Goal: Task Accomplishment & Management: Use online tool/utility

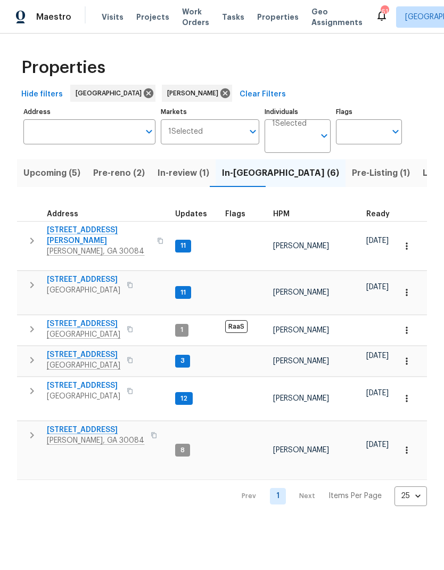
scroll to position [-174, 0]
click at [105, 174] on span "Pre-reno (2)" at bounding box center [119, 173] width 52 height 15
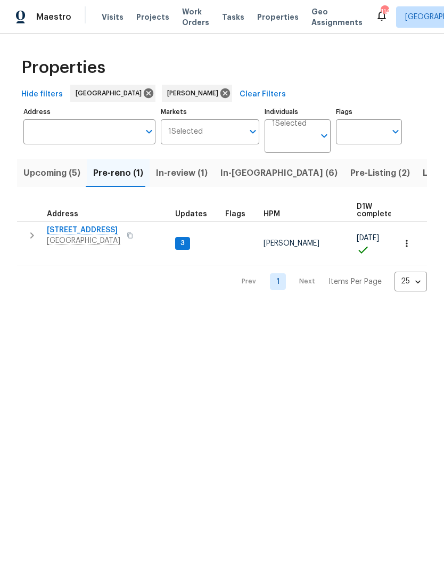
click at [237, 171] on span "In-reno (6)" at bounding box center [279, 173] width 117 height 15
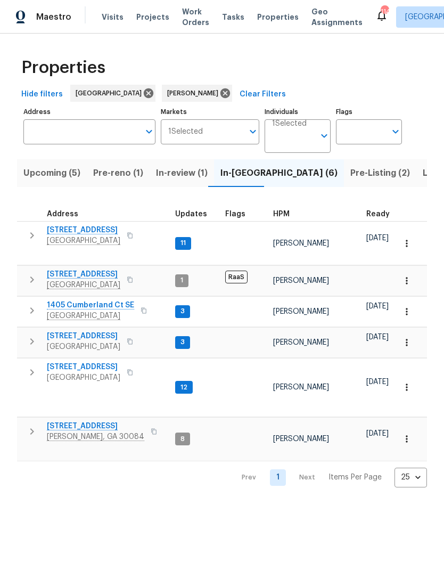
click at [351, 172] on span "Pre-Listing (2)" at bounding box center [381, 173] width 60 height 15
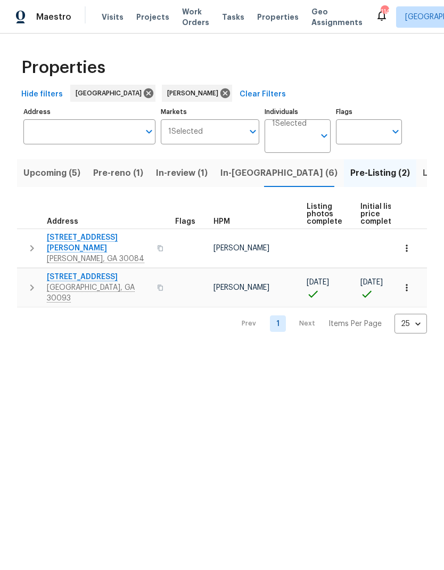
click at [109, 173] on span "Pre-reno (1)" at bounding box center [118, 173] width 50 height 15
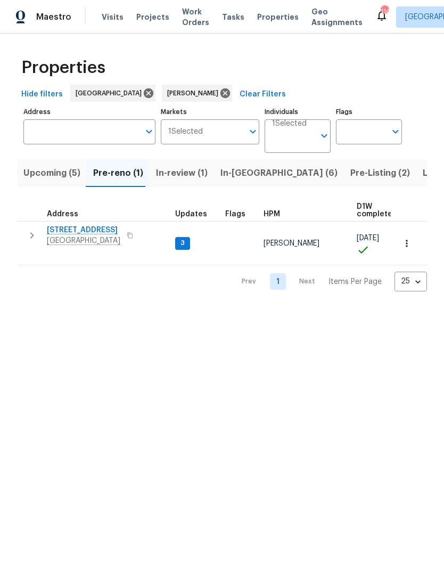
click at [71, 174] on span "Upcoming (5)" at bounding box center [51, 173] width 57 height 15
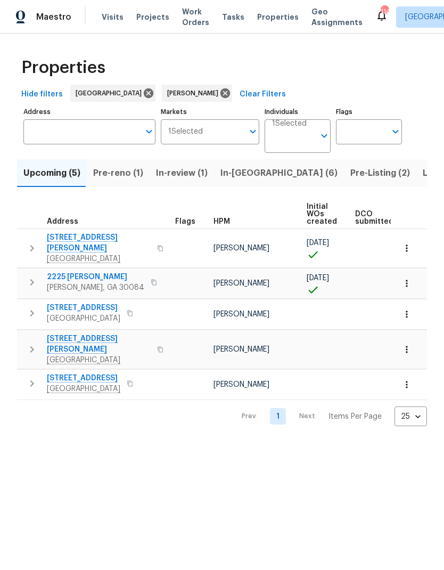
click at [407, 278] on icon "button" at bounding box center [407, 283] width 11 height 11
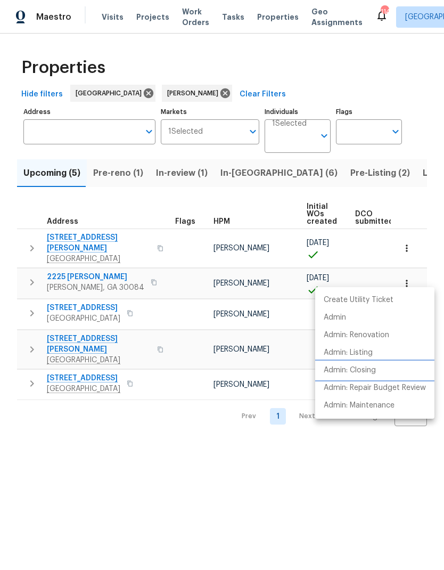
click at [369, 369] on p "Admin: Closing" at bounding box center [350, 370] width 52 height 11
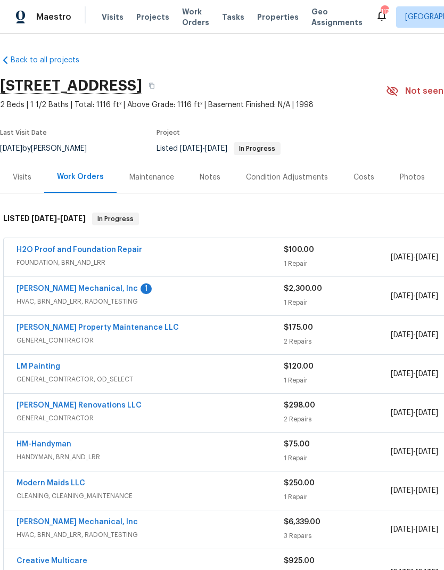
click at [61, 289] on link "JH Martin Mechanical, Inc" at bounding box center [77, 288] width 121 height 7
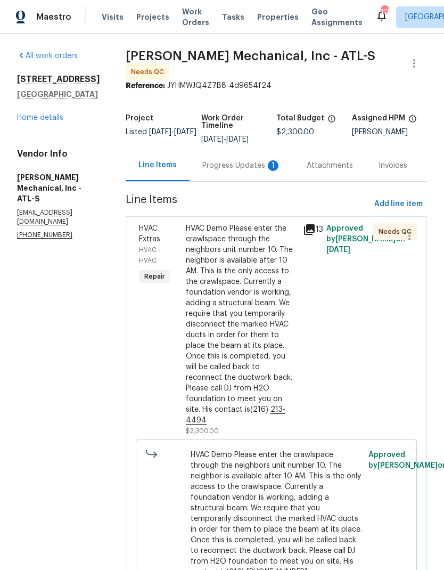
click at [243, 170] on div "Progress Updates 1" at bounding box center [241, 165] width 79 height 11
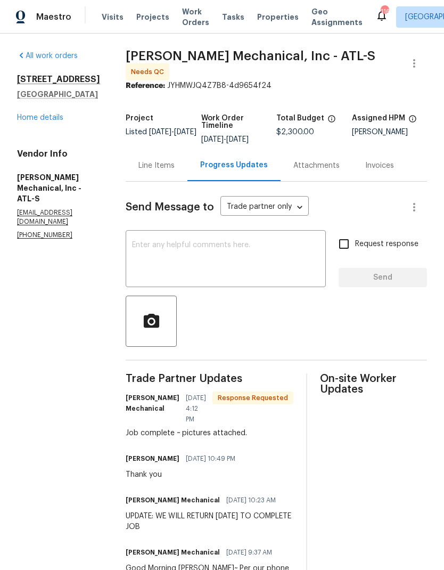
click at [175, 168] on div "Line Items" at bounding box center [157, 165] width 36 height 11
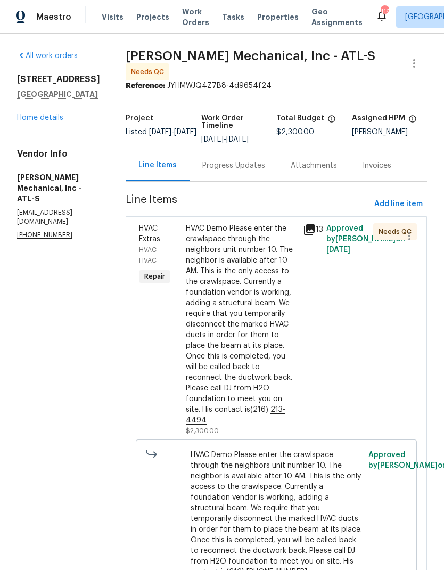
click at [315, 235] on icon at bounding box center [309, 229] width 11 height 11
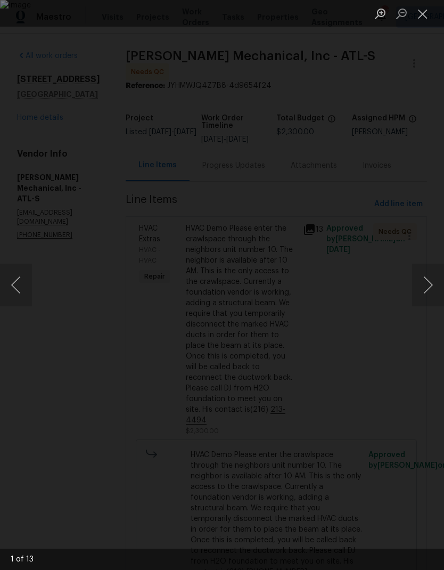
click at [424, 286] on button "Next image" at bounding box center [428, 285] width 32 height 43
click at [424, 285] on button "Next image" at bounding box center [428, 285] width 32 height 43
click at [427, 285] on button "Next image" at bounding box center [428, 285] width 32 height 43
click at [421, 293] on button "Next image" at bounding box center [428, 285] width 32 height 43
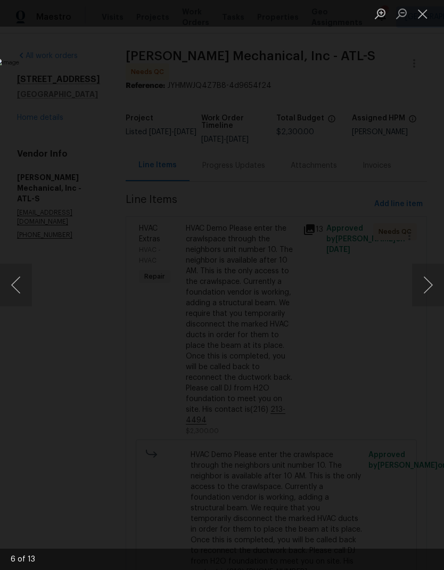
click at [425, 287] on button "Next image" at bounding box center [428, 285] width 32 height 43
click at [423, 16] on button "Close lightbox" at bounding box center [422, 13] width 21 height 19
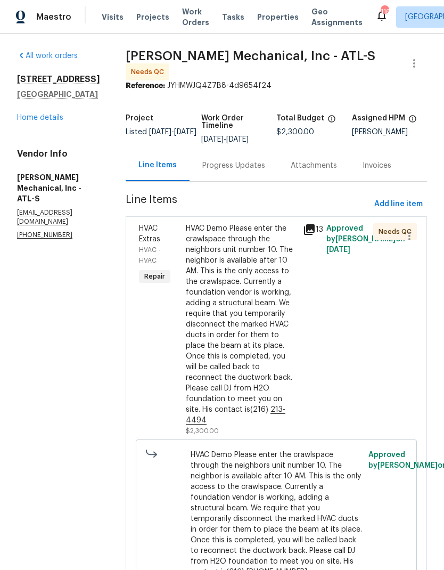
click at [266, 350] on div "HVAC Demo Please enter the crawlspace through the neighbors unit number 10. The…" at bounding box center [241, 324] width 111 height 202
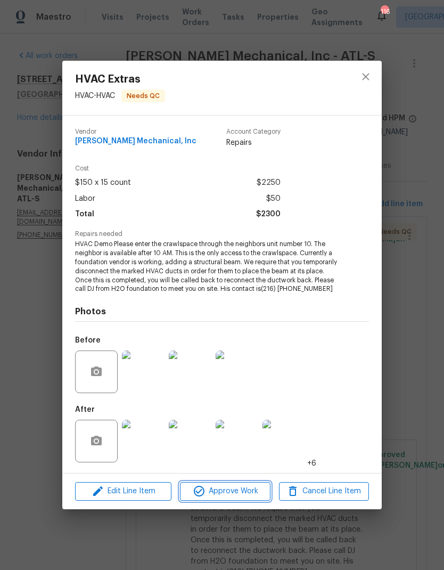
click at [234, 487] on span "Approve Work" at bounding box center [225, 491] width 84 height 13
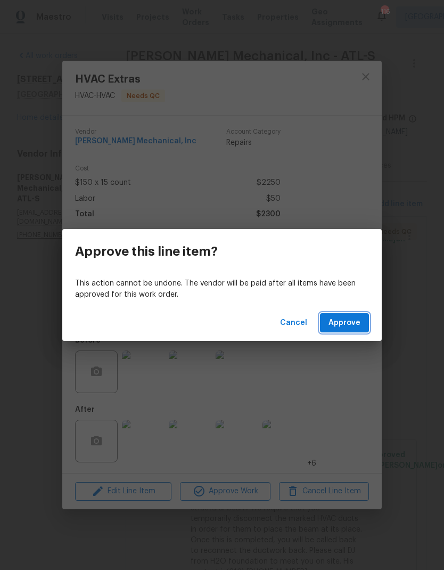
click at [348, 322] on span "Approve" at bounding box center [345, 323] width 32 height 13
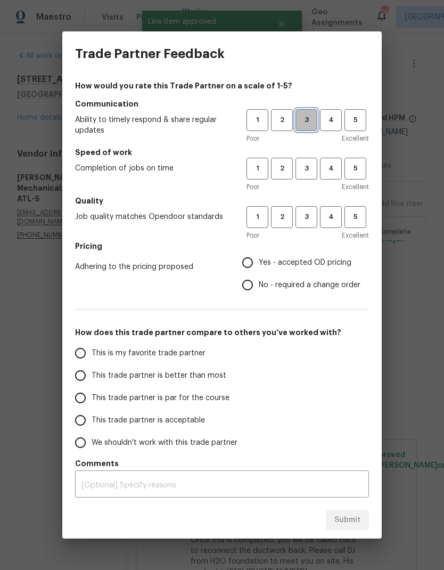
click at [312, 118] on span "3" at bounding box center [307, 120] width 20 height 12
click at [309, 163] on span "3" at bounding box center [307, 169] width 20 height 12
click at [307, 215] on span "3" at bounding box center [307, 217] width 20 height 12
click at [251, 259] on input "Yes - accepted OD pricing" at bounding box center [248, 263] width 22 height 22
radio input "true"
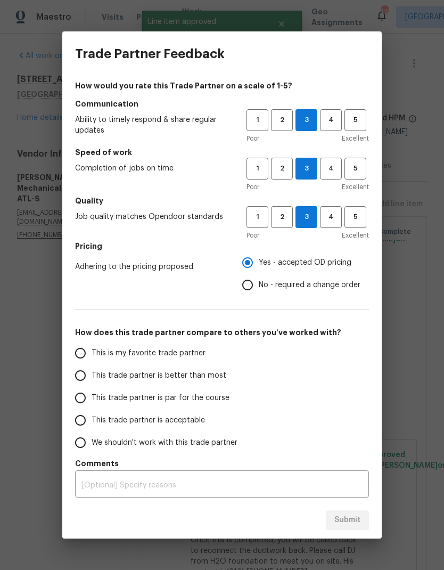
click at [149, 351] on span "This is my favorite trade partner" at bounding box center [149, 353] width 114 height 11
click at [92, 351] on input "This is my favorite trade partner" at bounding box center [80, 353] width 22 height 22
click at [351, 518] on span "Submit" at bounding box center [348, 520] width 26 height 13
radio input "true"
radio input "false"
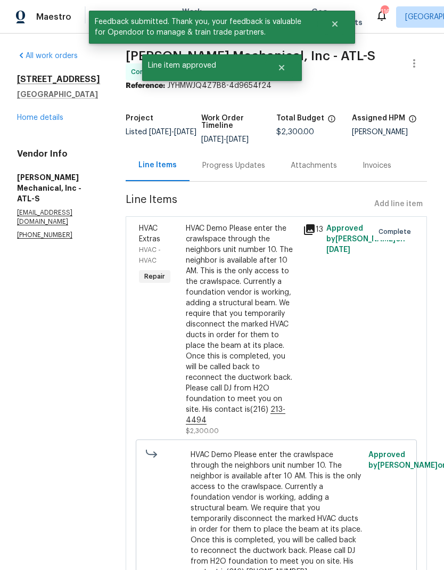
click at [53, 121] on link "Home details" at bounding box center [40, 117] width 46 height 7
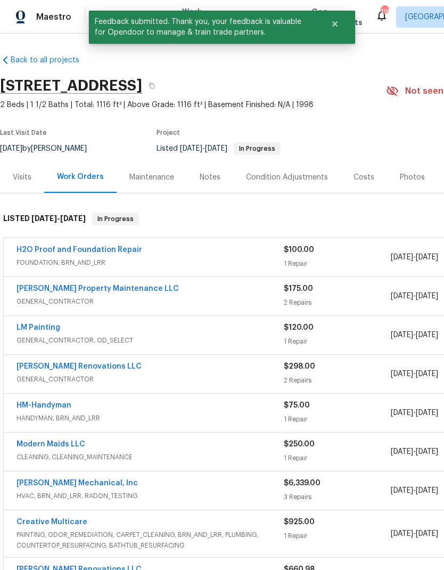
click at [71, 246] on link "H2O Proof and Foundation Repair" at bounding box center [80, 249] width 126 height 7
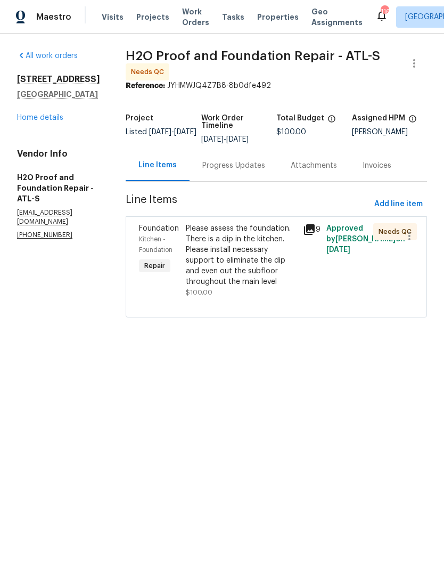
click at [203, 167] on div "Progress Updates" at bounding box center [234, 165] width 88 height 31
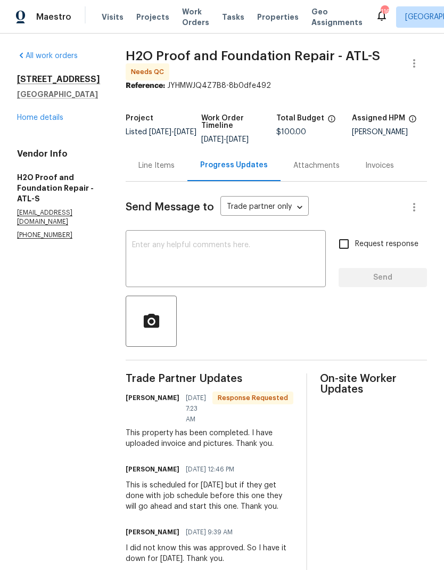
click at [294, 164] on div "Attachments" at bounding box center [317, 165] width 46 height 11
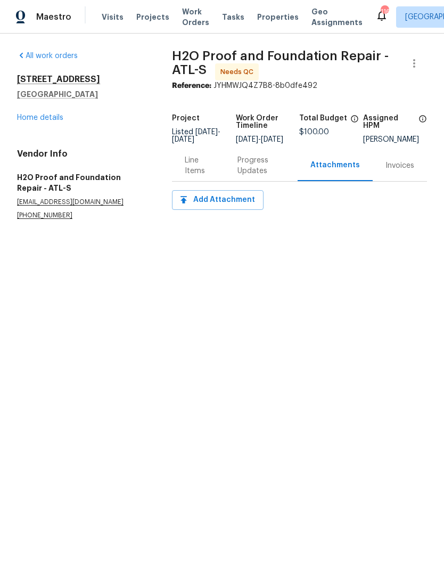
click at [402, 171] on div "Invoices" at bounding box center [400, 165] width 29 height 11
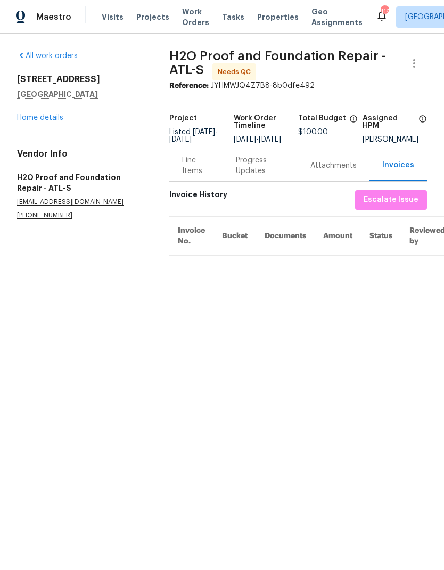
click at [189, 171] on div "Line Items" at bounding box center [196, 165] width 28 height 21
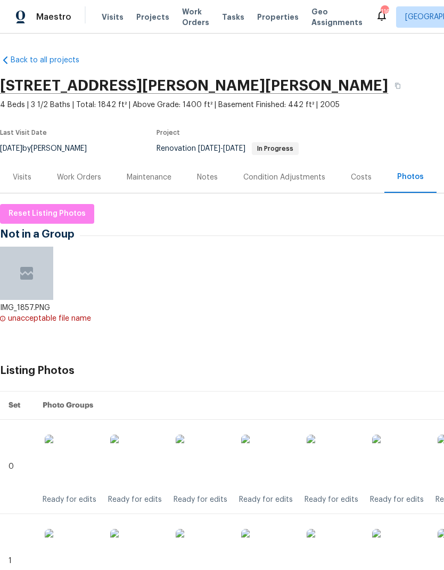
click at [72, 182] on div "Work Orders" at bounding box center [79, 177] width 44 height 11
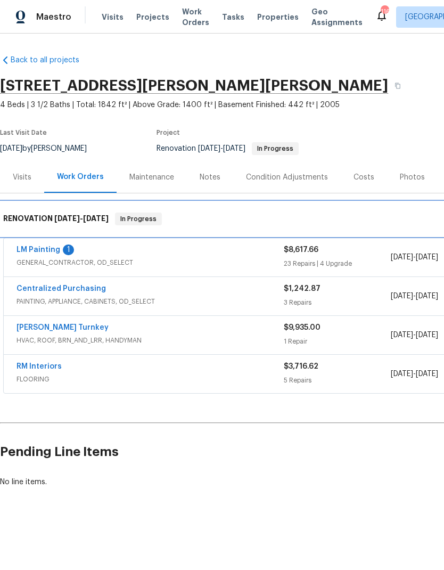
click at [33, 235] on div "RENOVATION 9/24/25 - 9/30/25 In Progress" at bounding box center [301, 219] width 602 height 34
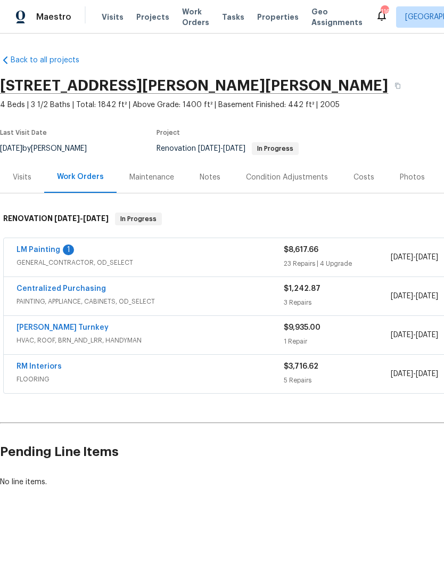
click at [35, 253] on link "LM Painting" at bounding box center [39, 249] width 44 height 7
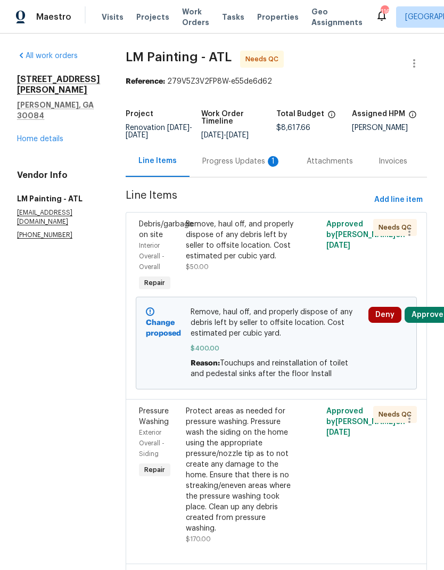
click at [429, 323] on button "Approve" at bounding box center [428, 315] width 46 height 16
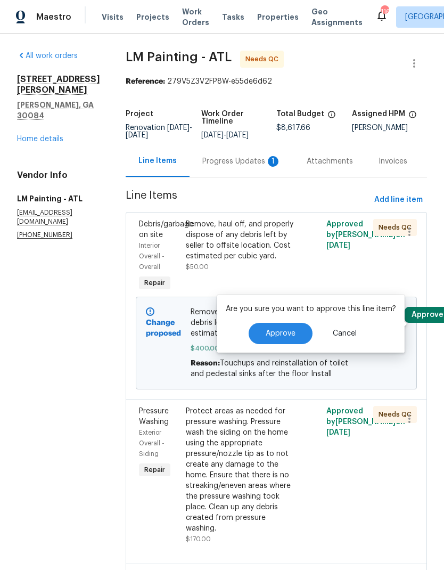
click at [297, 336] on button "Approve" at bounding box center [281, 333] width 64 height 21
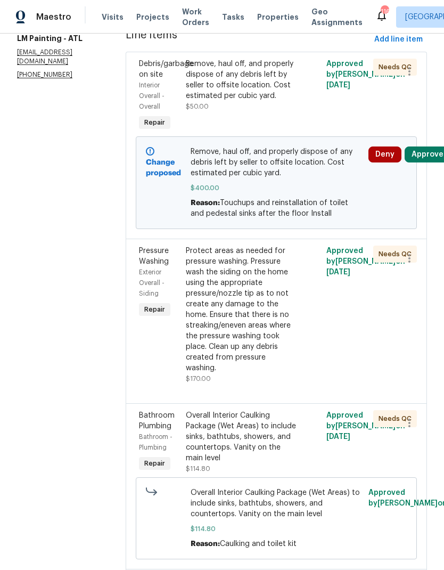
scroll to position [160, 0]
click at [264, 374] on div "Protect areas as needed for pressure washing. Pressure wash the siding on the h…" at bounding box center [241, 310] width 111 height 128
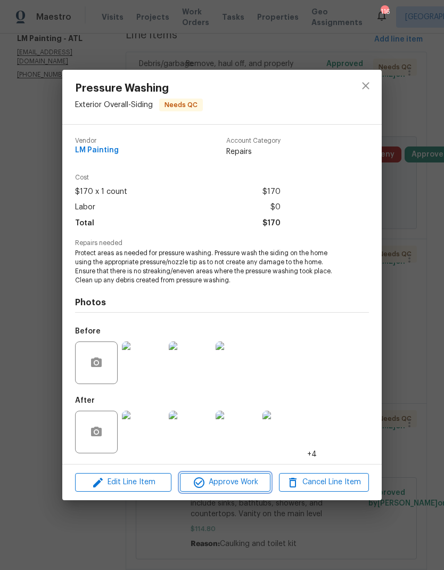
click at [237, 483] on span "Approve Work" at bounding box center [225, 482] width 84 height 13
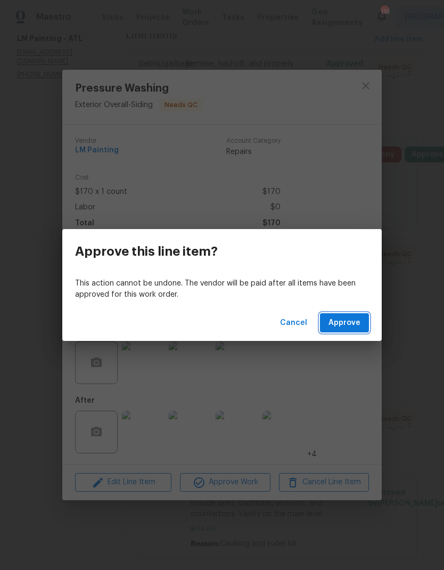
click at [350, 319] on span "Approve" at bounding box center [345, 323] width 32 height 13
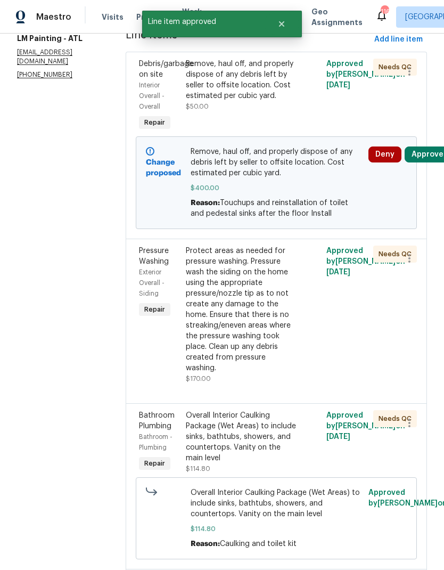
scroll to position [0, 0]
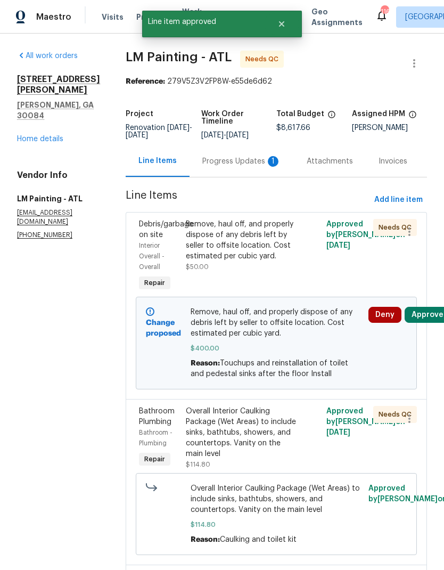
click at [267, 459] on div "Overall Interior Caulking Package (Wet Areas) to include sinks, bathtubs, showe…" at bounding box center [241, 432] width 111 height 53
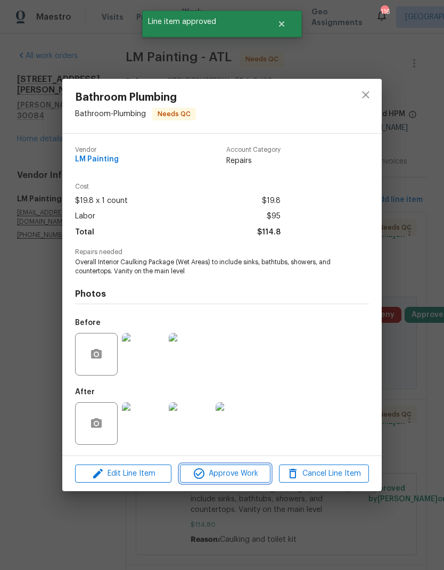
click at [244, 473] on span "Approve Work" at bounding box center [225, 473] width 84 height 13
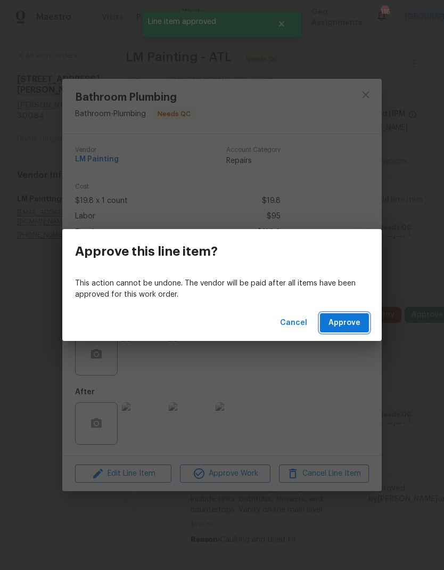
click at [350, 325] on span "Approve" at bounding box center [345, 323] width 32 height 13
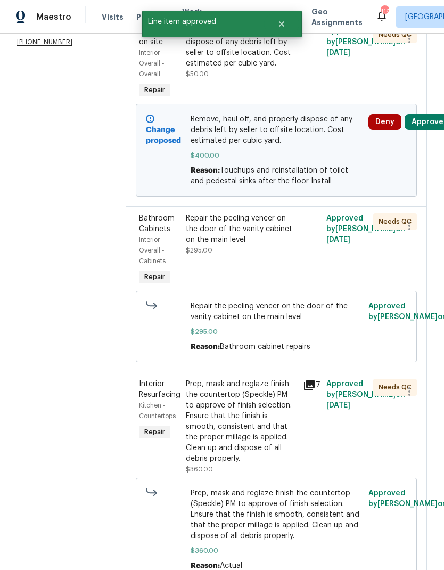
scroll to position [193, 0]
click at [282, 290] on div "Repair the peeling veneer on the door of the vanity cabinet on the main level $…" at bounding box center [241, 250] width 117 height 81
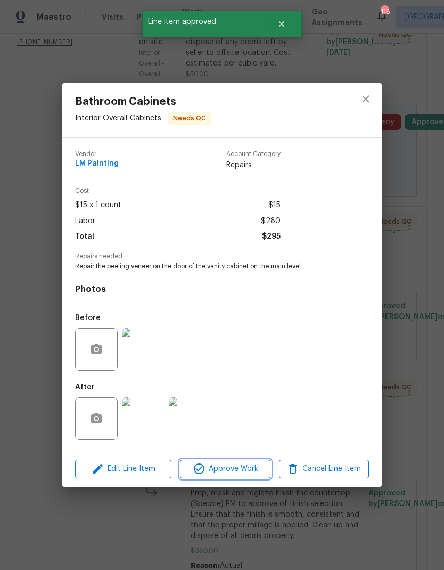
click at [236, 463] on button "Approve Work" at bounding box center [225, 469] width 90 height 19
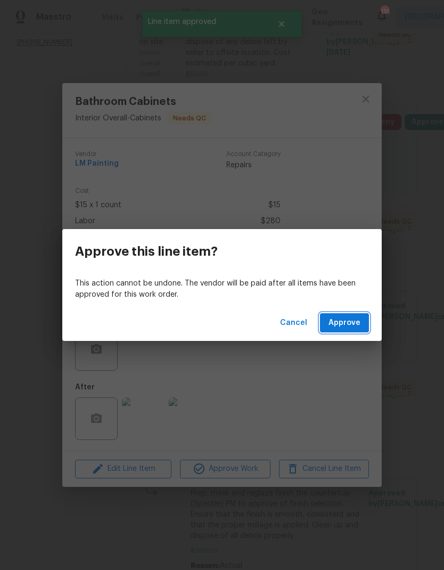
click at [361, 317] on button "Approve" at bounding box center [344, 323] width 49 height 20
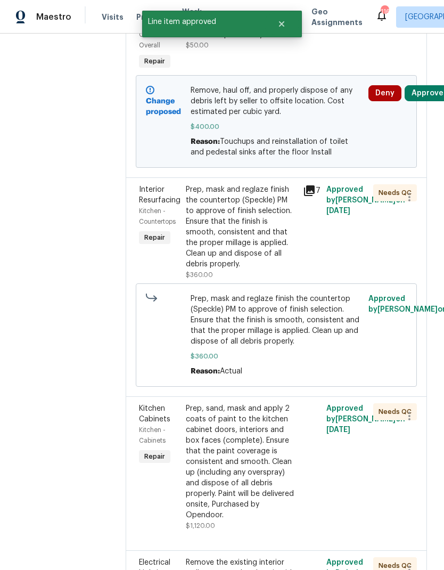
scroll to position [256, 0]
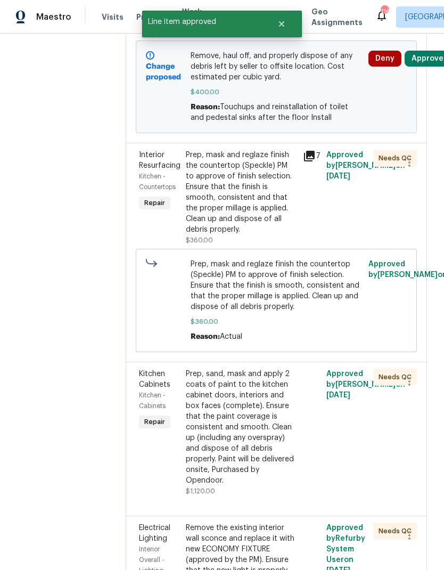
click at [269, 233] on div "Prep, mask and reglaze finish the countertop (Speckle) PM to approve of finish …" at bounding box center [241, 192] width 111 height 85
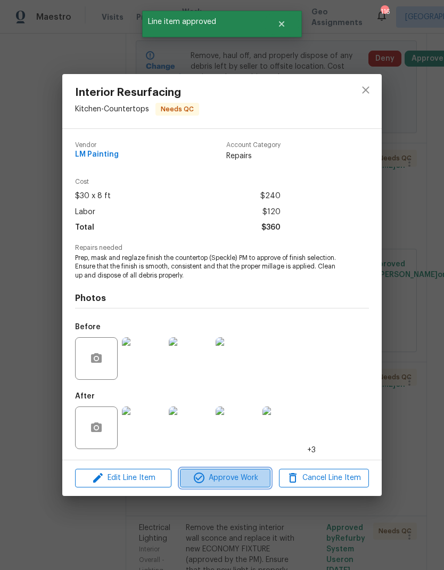
click at [247, 482] on span "Approve Work" at bounding box center [225, 478] width 84 height 13
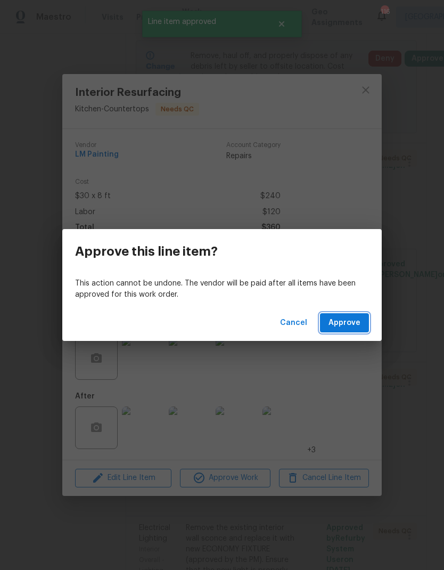
click at [346, 323] on span "Approve" at bounding box center [345, 323] width 32 height 13
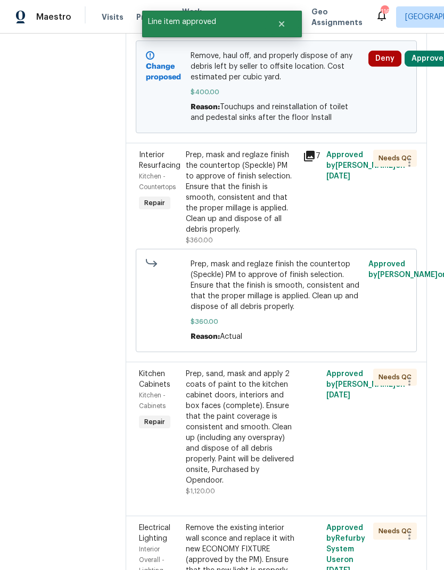
scroll to position [0, 0]
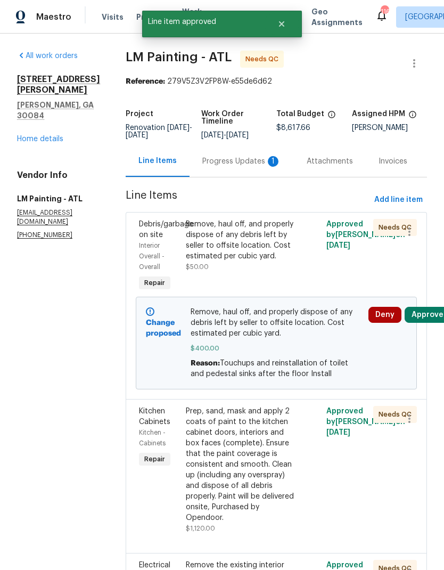
click at [282, 494] on div "Prep, sand, mask and apply 2 coats of paint to the kitchen cabinet doors, inter…" at bounding box center [241, 464] width 111 height 117
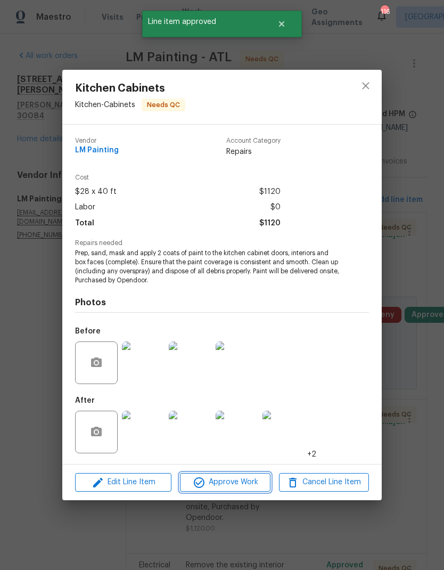
click at [236, 484] on span "Approve Work" at bounding box center [225, 482] width 84 height 13
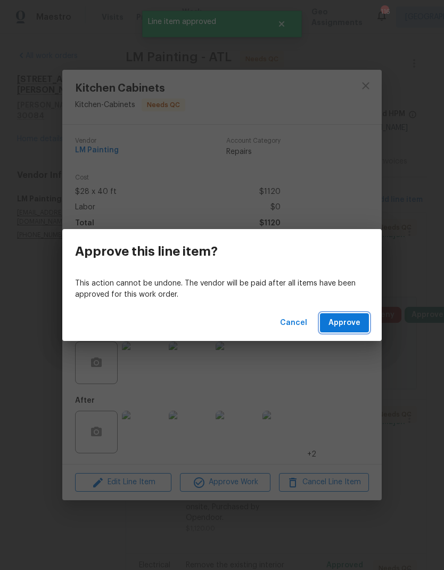
click at [346, 316] on button "Approve" at bounding box center [344, 323] width 49 height 20
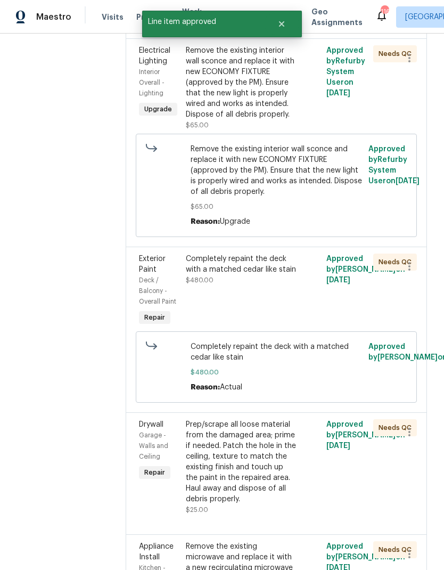
scroll to position [368, 0]
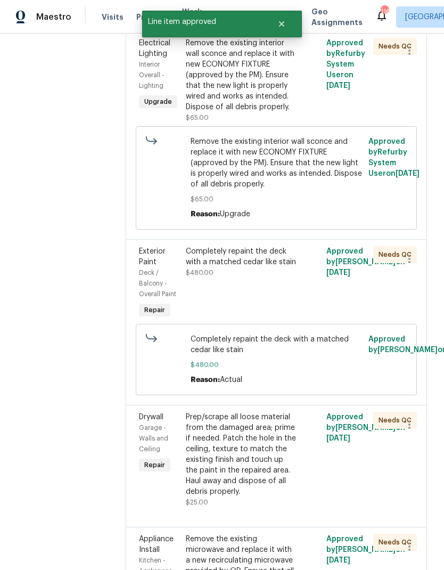
click at [272, 112] on div "Remove the existing interior wall sconce and replace it with new ECONOMY FIXTUR…" at bounding box center [241, 75] width 111 height 75
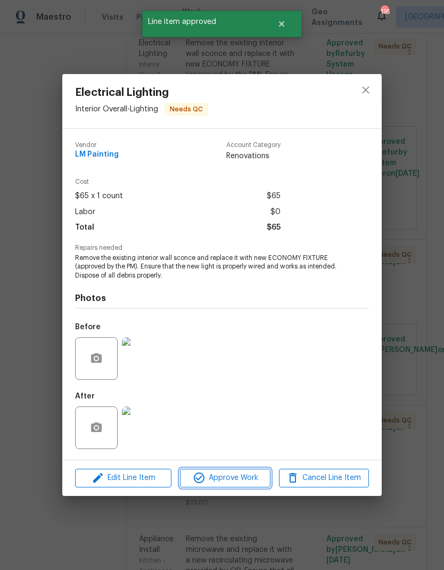
click at [240, 473] on span "Approve Work" at bounding box center [225, 478] width 84 height 13
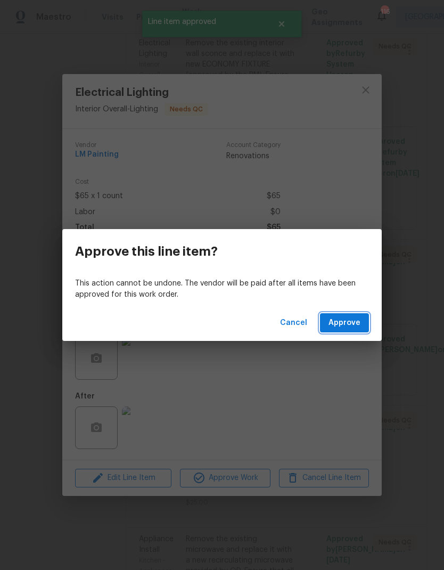
click at [350, 324] on span "Approve" at bounding box center [345, 323] width 32 height 13
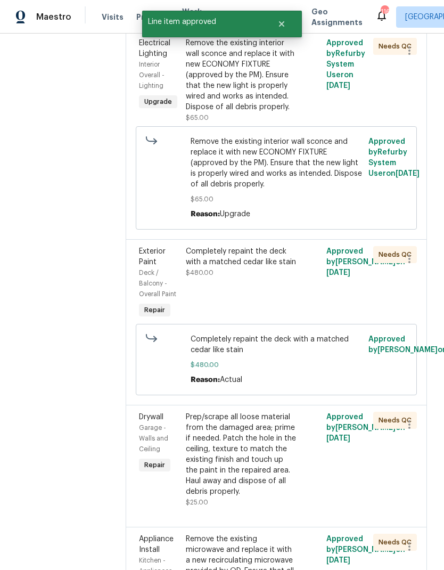
scroll to position [0, 0]
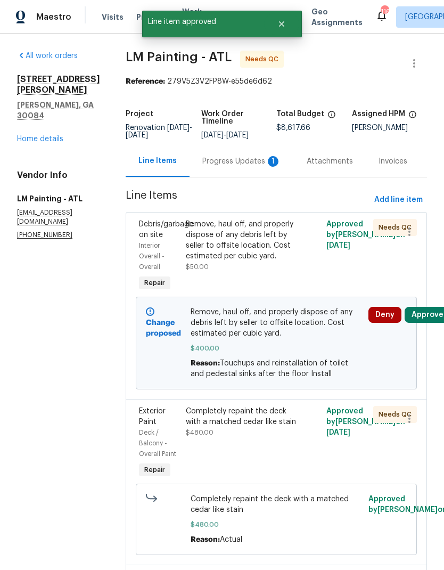
click at [265, 484] on div "Completely repaint the deck with a matched cedar like stain $480.00" at bounding box center [241, 443] width 117 height 81
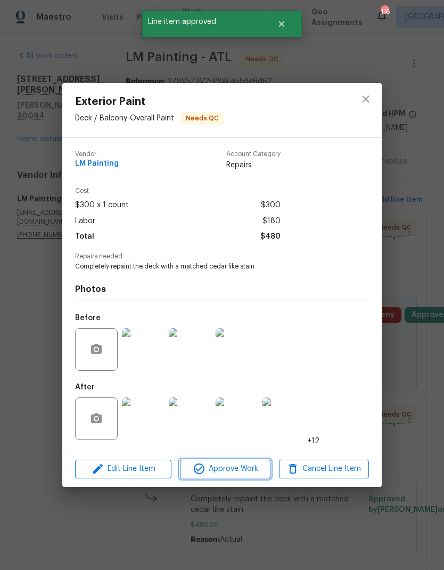
click at [253, 470] on span "Approve Work" at bounding box center [225, 469] width 84 height 13
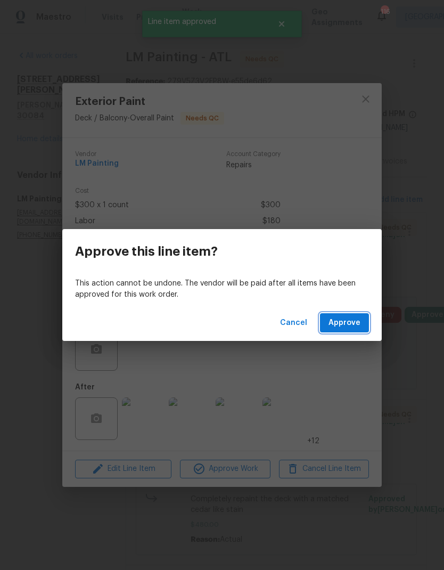
click at [351, 314] on button "Approve" at bounding box center [344, 323] width 49 height 20
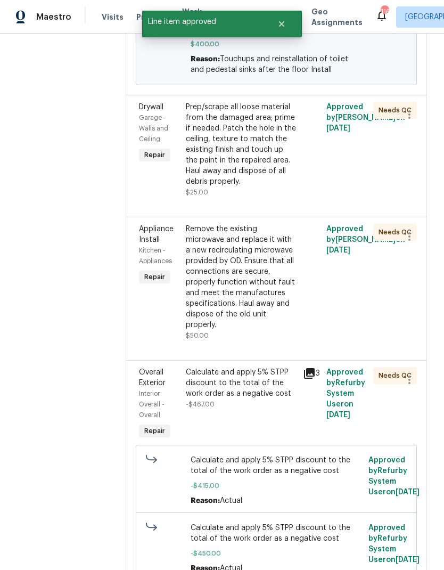
scroll to position [304, 0]
click at [268, 330] on div "Remove the existing microwave and replace it with a new recirculating microwave…" at bounding box center [241, 277] width 111 height 107
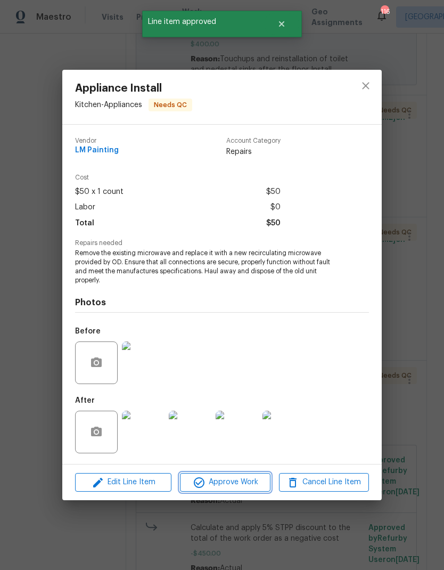
click at [247, 483] on span "Approve Work" at bounding box center [225, 482] width 84 height 13
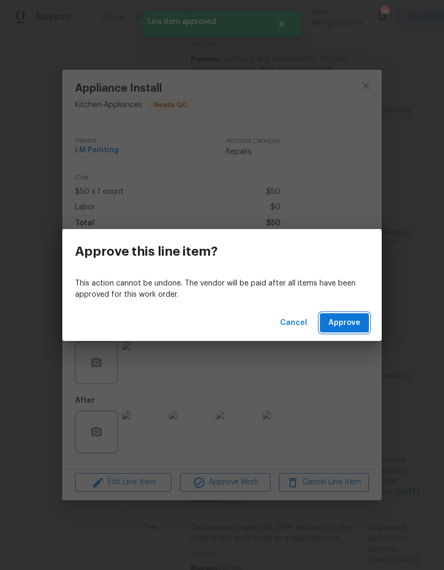
click at [345, 329] on button "Approve" at bounding box center [344, 323] width 49 height 20
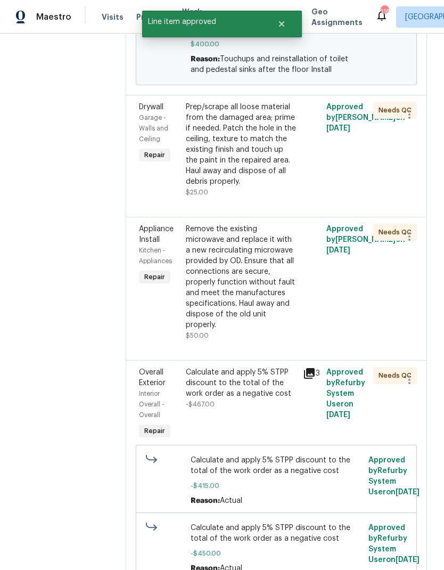
scroll to position [0, 0]
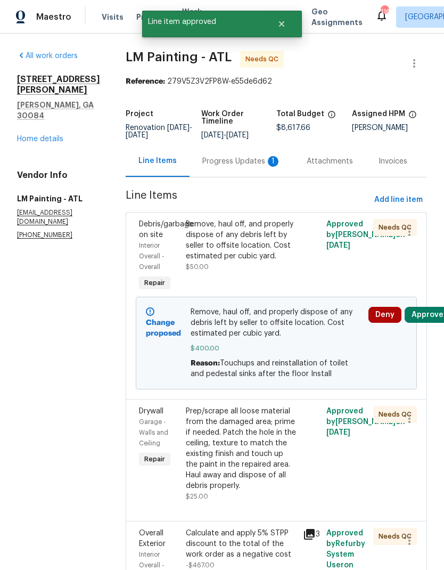
click at [272, 491] on div "Prep/scrape all loose material from the damaged area; prime if needed. Patch th…" at bounding box center [241, 448] width 111 height 85
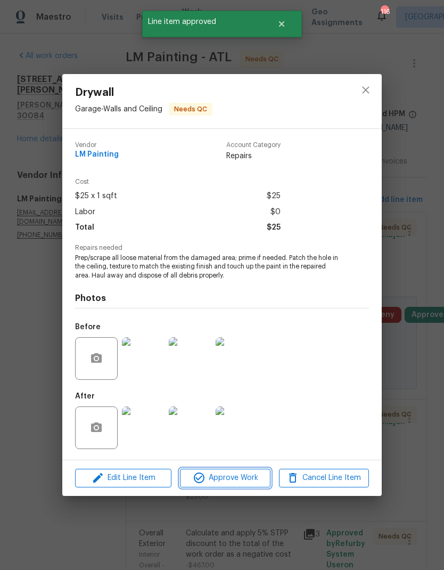
click at [244, 474] on span "Approve Work" at bounding box center [225, 478] width 84 height 13
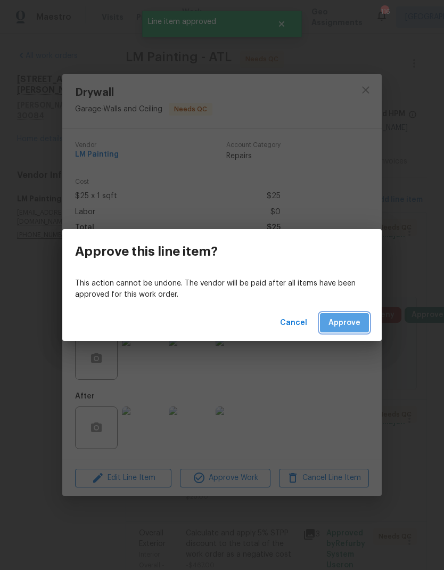
click at [356, 319] on span "Approve" at bounding box center [345, 323] width 32 height 13
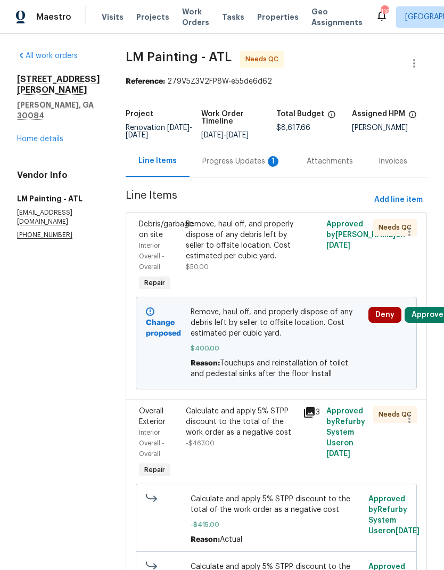
click at [280, 484] on div "Calculate and apply 5% STPP discount to the total of the work order as a negati…" at bounding box center [241, 443] width 117 height 81
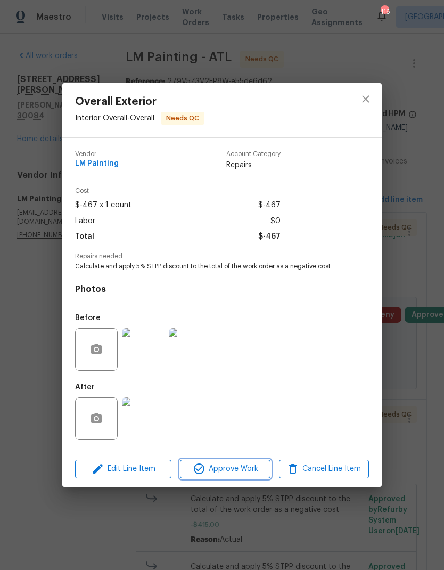
click at [237, 470] on span "Approve Work" at bounding box center [225, 469] width 84 height 13
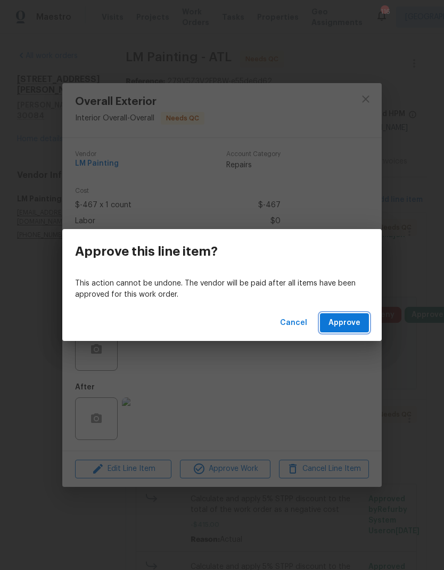
click at [352, 328] on span "Approve" at bounding box center [345, 323] width 32 height 13
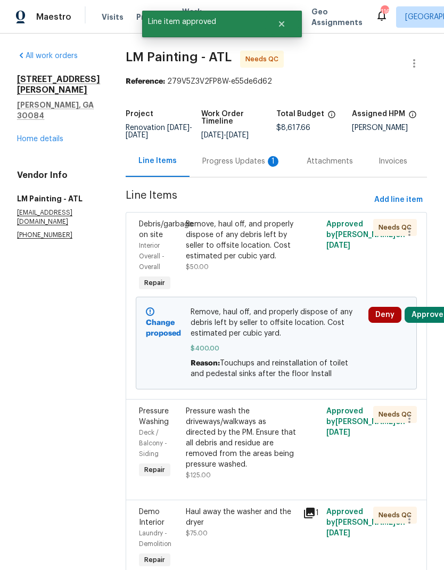
click at [269, 470] on div "Pressure wash the driveways/walkways as directed by the PM. Ensure that all deb…" at bounding box center [241, 438] width 111 height 64
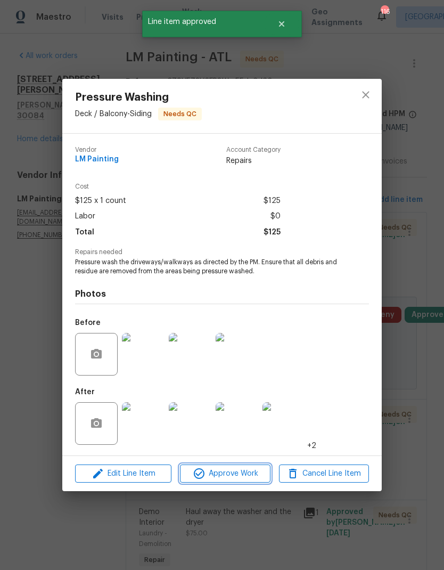
click at [242, 470] on span "Approve Work" at bounding box center [225, 473] width 84 height 13
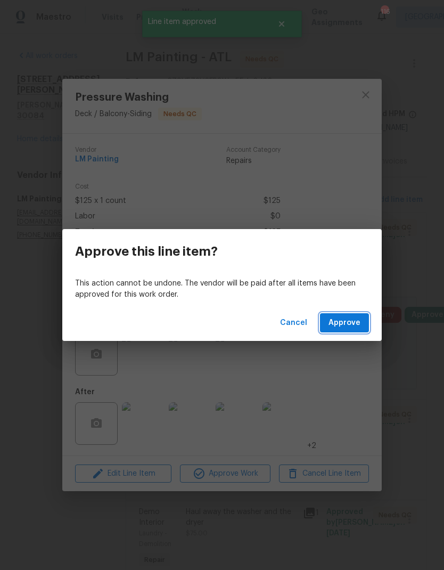
click at [347, 326] on span "Approve" at bounding box center [345, 323] width 32 height 13
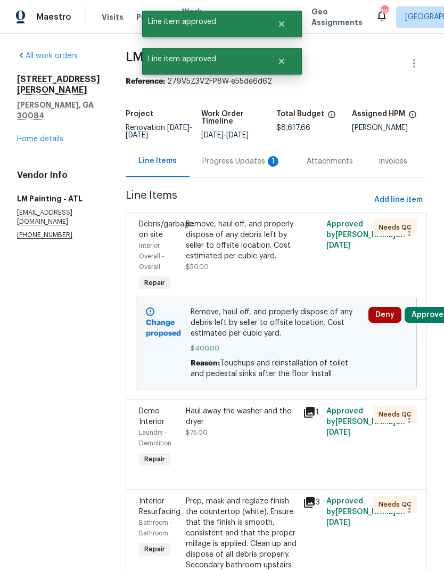
click at [259, 473] on div "Haul away the washer and the dryer $75.00" at bounding box center [241, 438] width 117 height 70
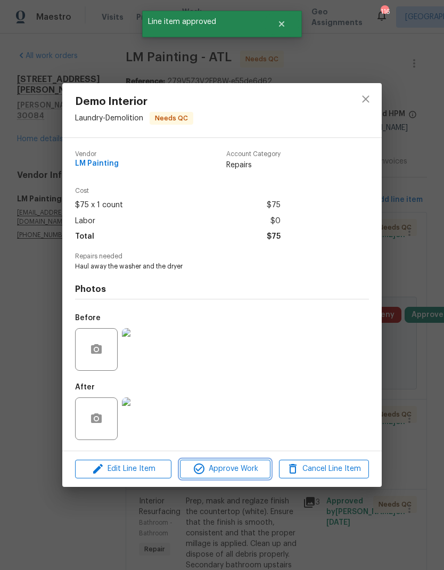
click at [254, 465] on span "Approve Work" at bounding box center [225, 469] width 84 height 13
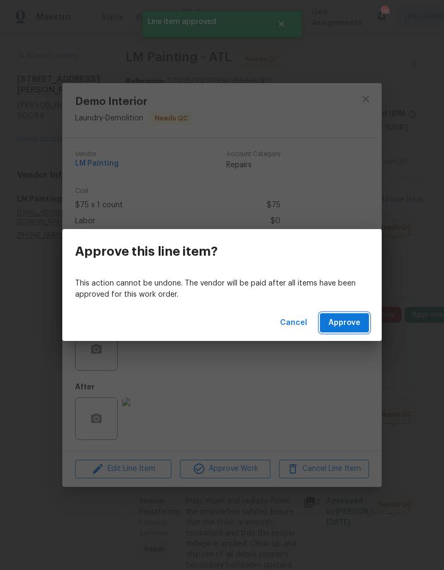
click at [346, 320] on span "Approve" at bounding box center [345, 323] width 32 height 13
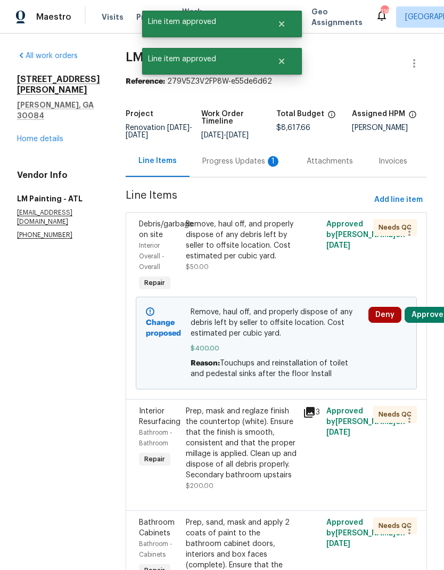
click at [280, 481] on div "Prep, mask and reglaze finish the countertop (white). Ensure that the finish is…" at bounding box center [241, 443] width 111 height 75
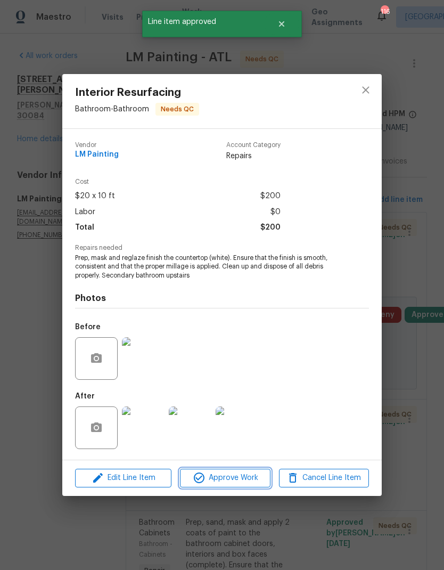
click at [239, 483] on span "Approve Work" at bounding box center [225, 478] width 84 height 13
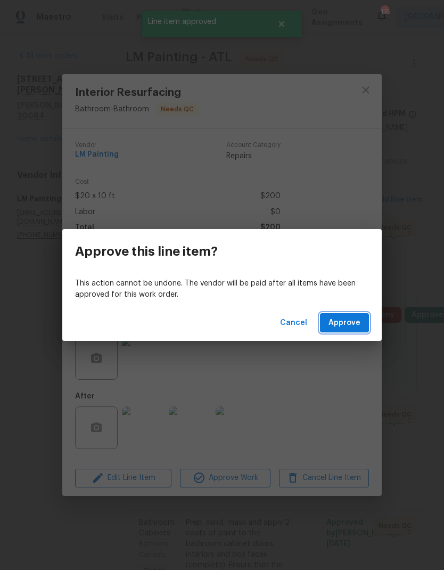
click at [355, 322] on span "Approve" at bounding box center [345, 323] width 32 height 13
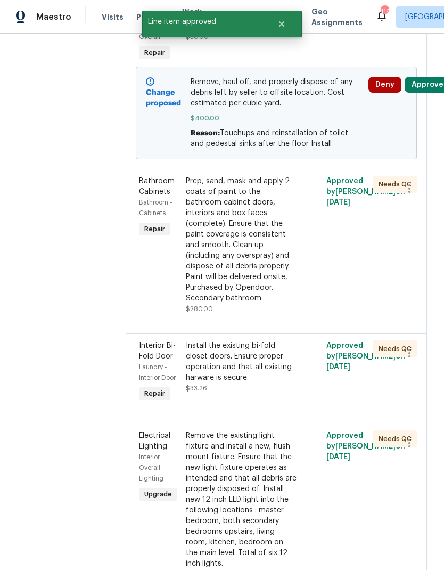
scroll to position [230, 0]
click at [262, 408] on div "Install the existing bi-fold closet doors. Ensure proper operation and that all…" at bounding box center [241, 372] width 117 height 70
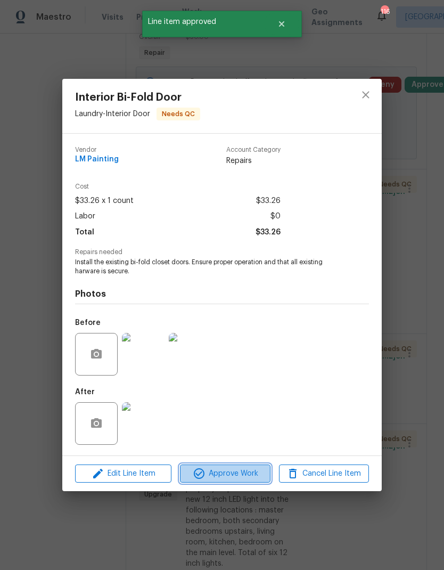
click at [244, 478] on span "Approve Work" at bounding box center [225, 473] width 84 height 13
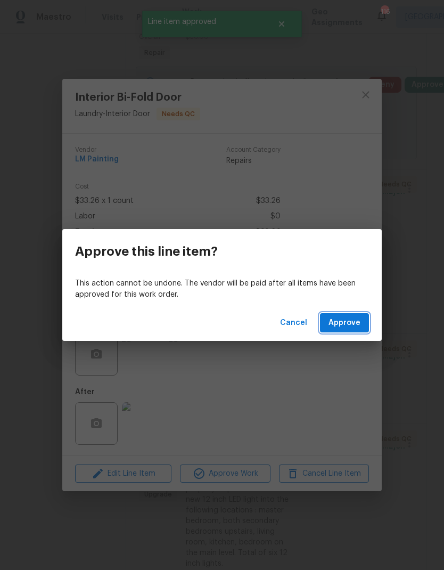
click at [347, 322] on span "Approve" at bounding box center [345, 323] width 32 height 13
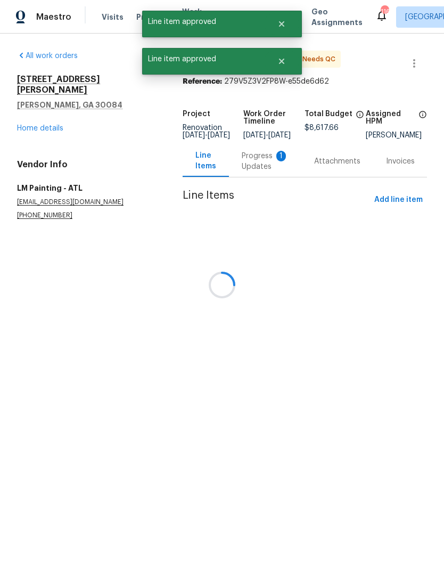
scroll to position [0, 0]
